Goal: Task Accomplishment & Management: Manage account settings

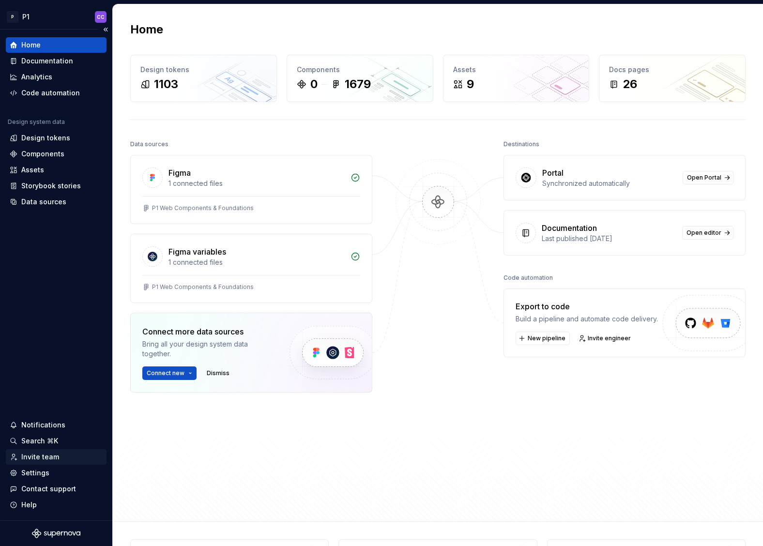
click at [44, 459] on div "Invite team" at bounding box center [40, 457] width 38 height 10
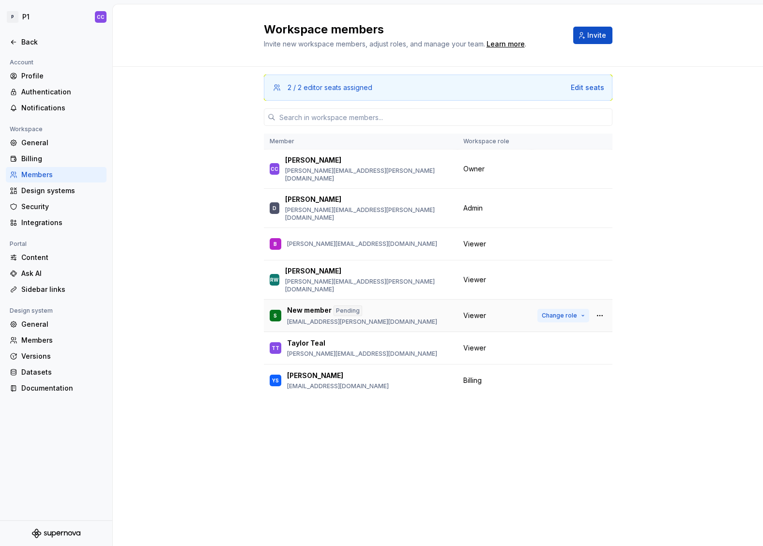
click at [557, 312] on span "Change role" at bounding box center [559, 316] width 35 height 8
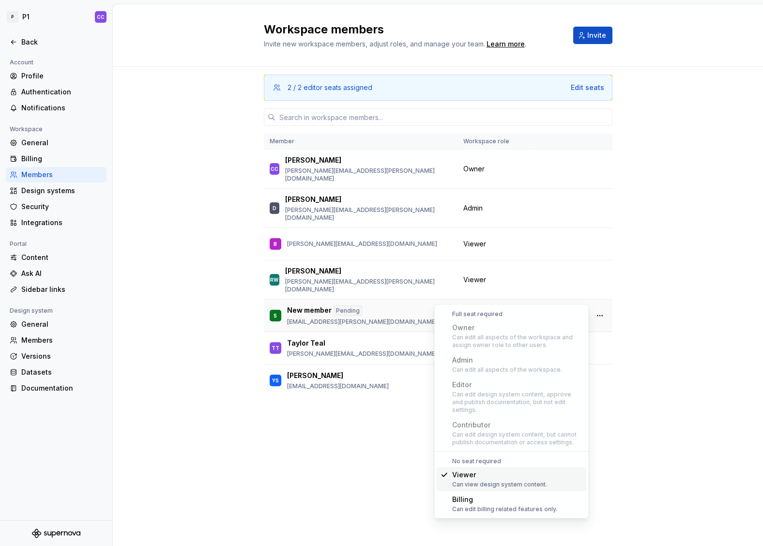
click at [557, 312] on span "Change role" at bounding box center [559, 316] width 35 height 8
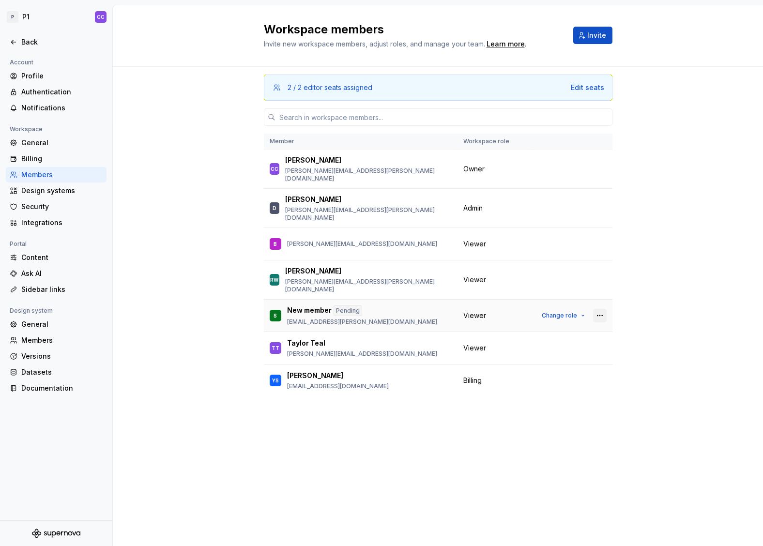
click at [601, 309] on button "button" at bounding box center [600, 316] width 14 height 14
click at [582, 315] on div "Send invitation again" at bounding box center [550, 314] width 102 height 10
click at [153, 238] on div "2 / 2 editor seats assigned Edit seats Member Workspace role [PERSON_NAME] Cock…" at bounding box center [438, 306] width 650 height 479
